Goal: Transaction & Acquisition: Purchase product/service

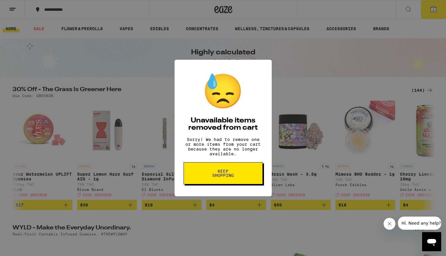
click at [237, 176] on span "Keep Shopping" at bounding box center [223, 173] width 31 height 8
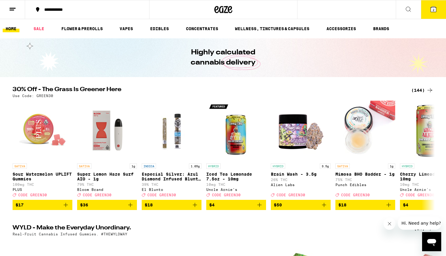
click at [427, 12] on button "2" at bounding box center [433, 9] width 25 height 19
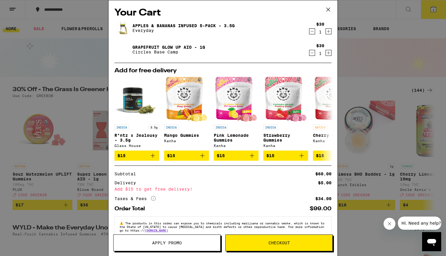
click at [312, 32] on icon "Decrement" at bounding box center [312, 31] width 5 height 7
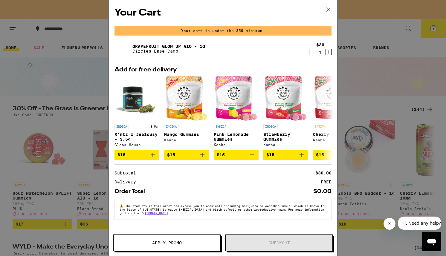
click at [312, 55] on icon "Decrement" at bounding box center [312, 51] width 5 height 7
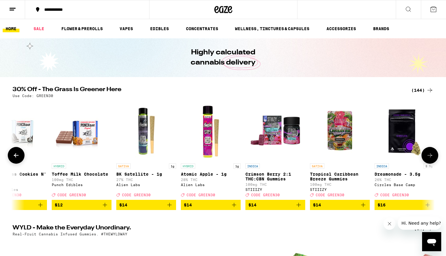
scroll to position [0, 866]
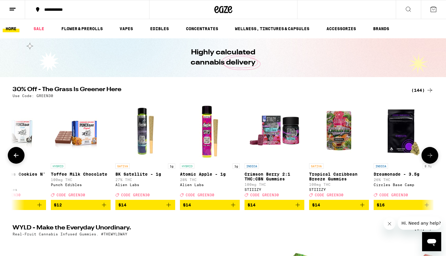
click at [170, 208] on icon "Add to bag" at bounding box center [168, 205] width 7 height 7
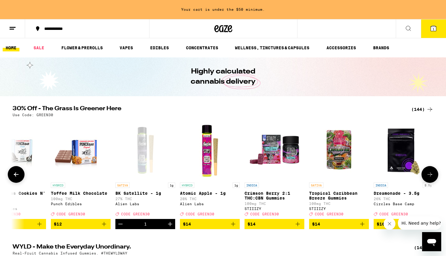
click at [233, 226] on icon "Add to bag" at bounding box center [233, 224] width 4 height 4
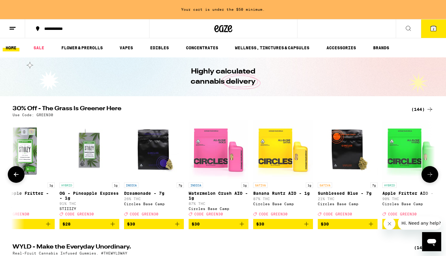
scroll to position [0, 4799]
click at [242, 228] on icon "Add to bag" at bounding box center [241, 224] width 7 height 7
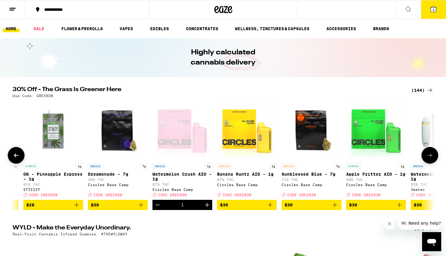
scroll to position [0, 4839]
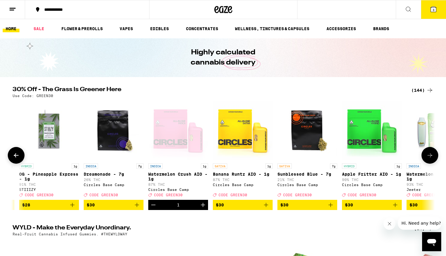
click at [395, 208] on icon "Add to bag" at bounding box center [395, 205] width 7 height 7
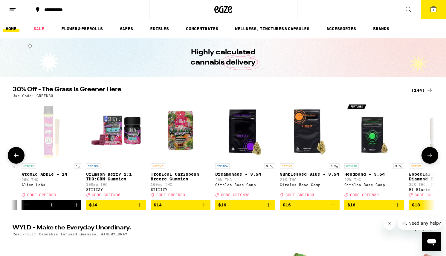
scroll to position [0, 981]
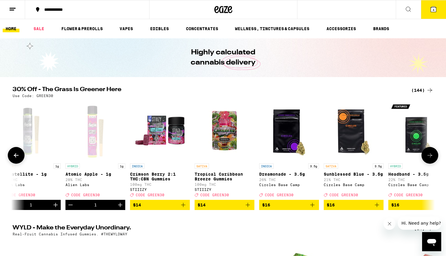
click at [92, 143] on div "Open page for Atomic Apple - 1g from Alien Labs" at bounding box center [96, 131] width 60 height 60
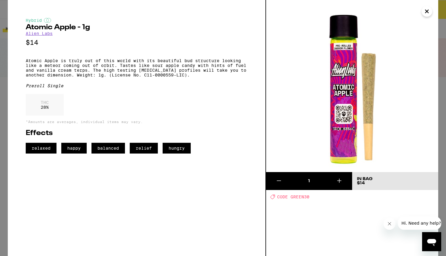
click at [427, 11] on icon "Close" at bounding box center [427, 11] width 3 height 3
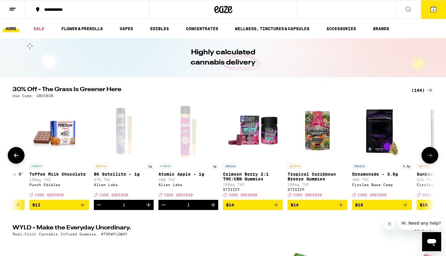
scroll to position [0, 887]
click at [120, 139] on div "Open page for BK Satellite - 1g from Alien Labs" at bounding box center [124, 131] width 60 height 60
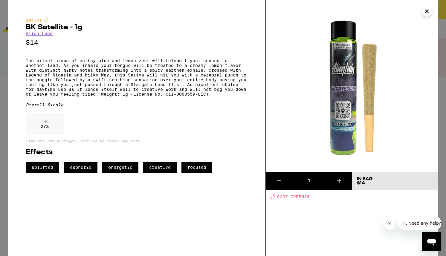
click at [426, 13] on icon "Close" at bounding box center [427, 11] width 7 height 9
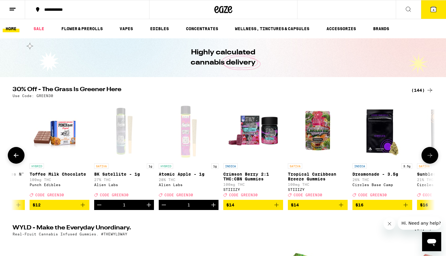
click at [99, 209] on icon "Decrement" at bounding box center [99, 205] width 7 height 7
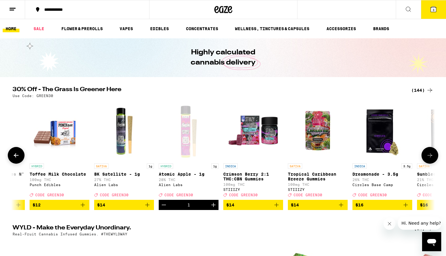
click at [164, 207] on icon "Decrement" at bounding box center [163, 205] width 7 height 7
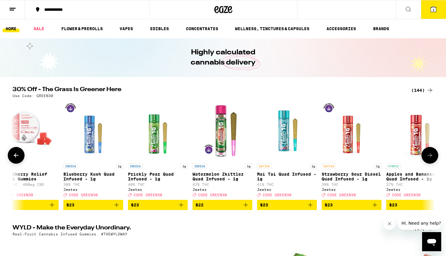
scroll to position [0, 3518]
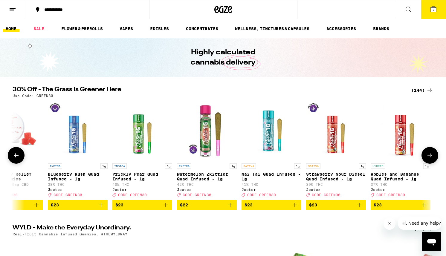
click at [231, 208] on icon "Add to bag" at bounding box center [230, 205] width 7 height 7
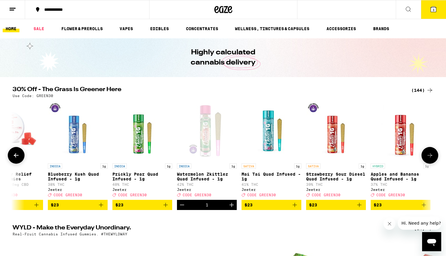
click at [293, 209] on icon "Add to bag" at bounding box center [294, 205] width 7 height 7
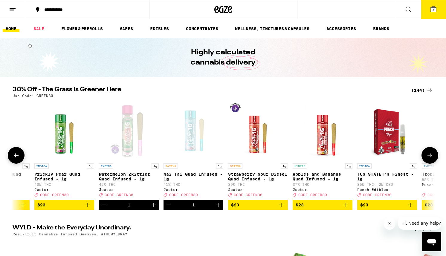
scroll to position [0, 3596]
click at [346, 207] on icon "Add to bag" at bounding box center [346, 205] width 4 height 4
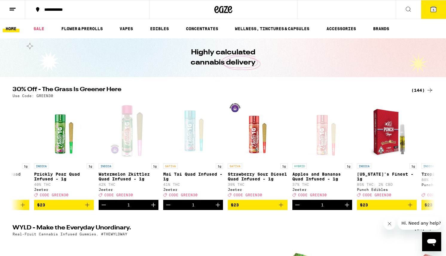
click at [430, 5] on button "5" at bounding box center [433, 9] width 25 height 19
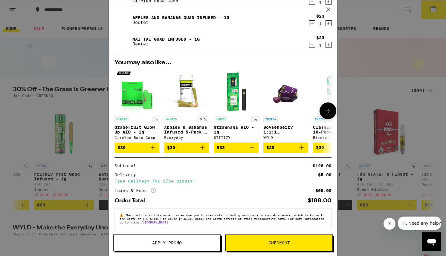
scroll to position [78, 0]
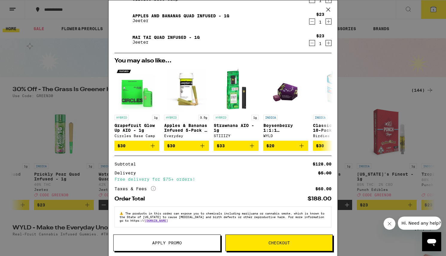
click at [176, 241] on span "Apply Promo" at bounding box center [167, 243] width 30 height 4
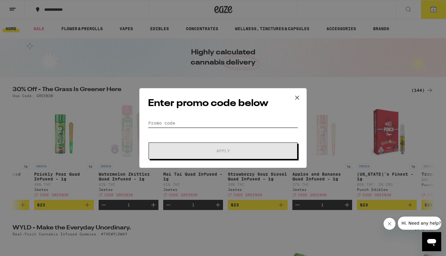
click at [214, 124] on input "Promo Code" at bounding box center [223, 123] width 150 height 9
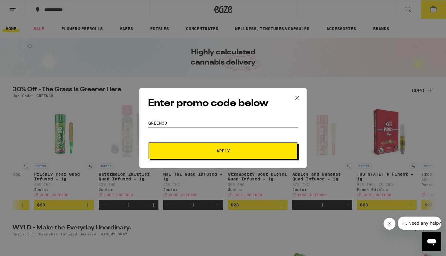
type input "green30"
click at [200, 150] on span "Apply" at bounding box center [223, 151] width 108 height 4
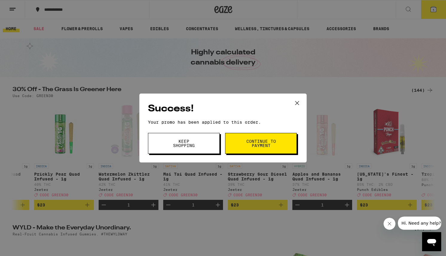
click at [255, 145] on span "Continue to payment" at bounding box center [261, 143] width 31 height 8
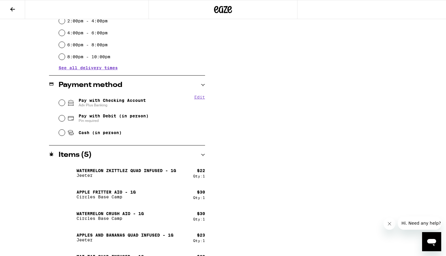
scroll to position [192, 0]
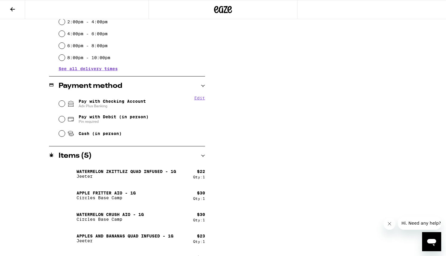
click at [138, 104] on span "Pay with Checking Account Adv Plus Banking" at bounding box center [112, 104] width 67 height 10
click at [65, 104] on input "Pay with Checking Account Adv Plus Banking" at bounding box center [62, 104] width 6 height 6
radio input "true"
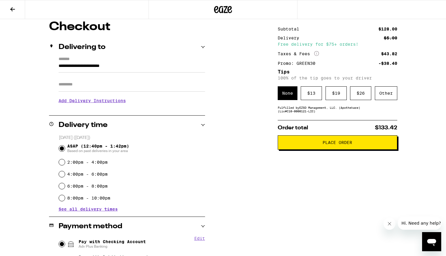
scroll to position [58, 0]
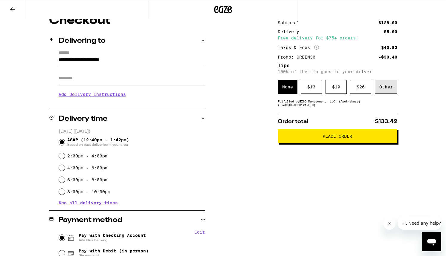
click at [390, 88] on div "Other" at bounding box center [386, 87] width 22 height 14
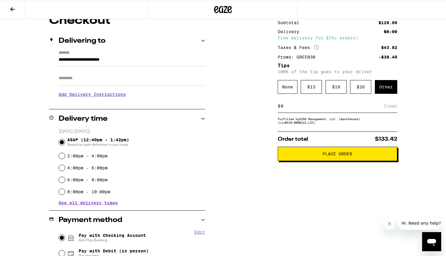
type input "4"
type input "5"
click at [394, 106] on div "Save" at bounding box center [392, 106] width 11 height 13
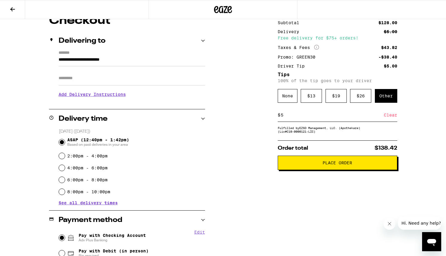
click at [319, 165] on span "Place Order" at bounding box center [337, 163] width 109 height 4
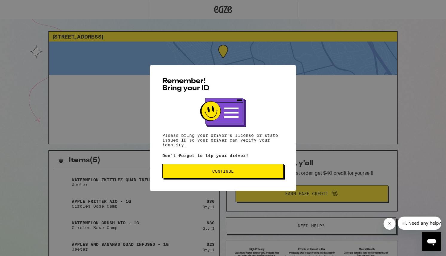
click at [240, 175] on button "Continue" at bounding box center [222, 171] width 121 height 14
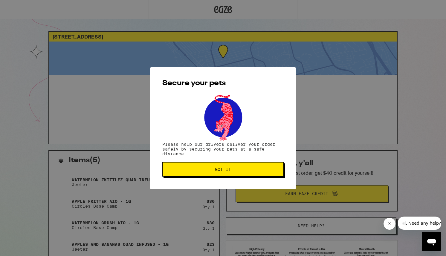
click at [242, 172] on span "Got it" at bounding box center [222, 169] width 111 height 4
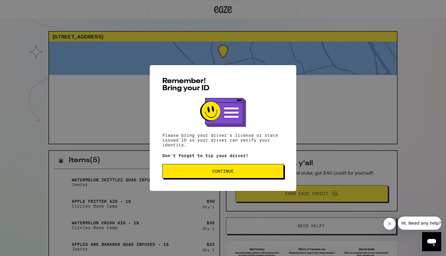
click at [171, 176] on button "Continue" at bounding box center [222, 171] width 121 height 14
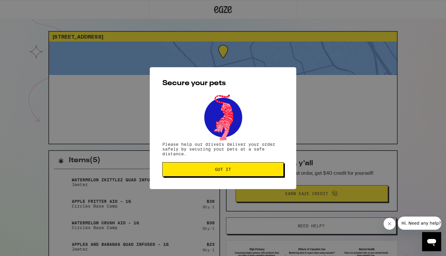
click at [232, 164] on button "Got it" at bounding box center [222, 169] width 121 height 14
